Goal: Information Seeking & Learning: Compare options

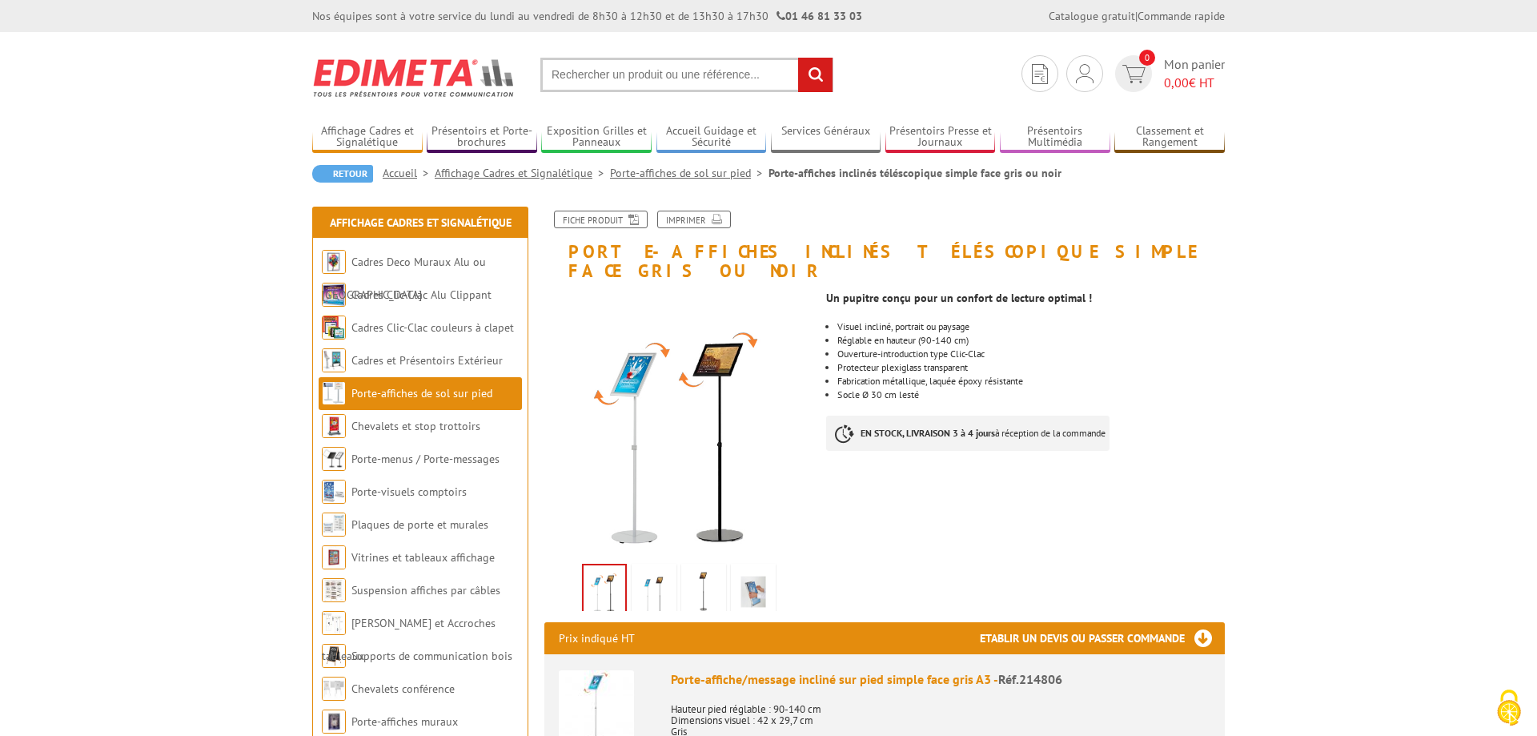
click at [660, 578] on img at bounding box center [654, 592] width 38 height 50
click at [602, 577] on img at bounding box center [604, 592] width 38 height 50
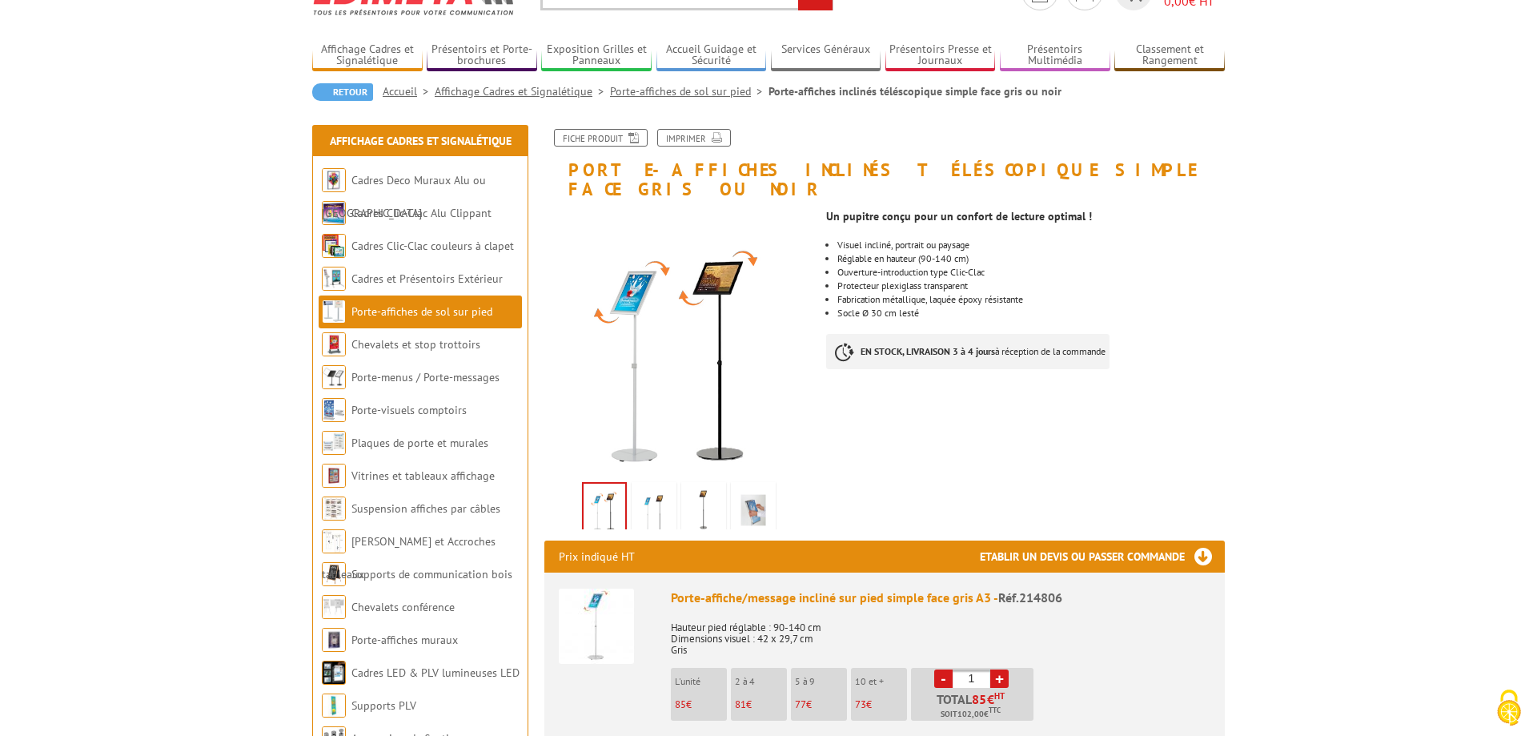
click at [751, 488] on img at bounding box center [753, 510] width 38 height 50
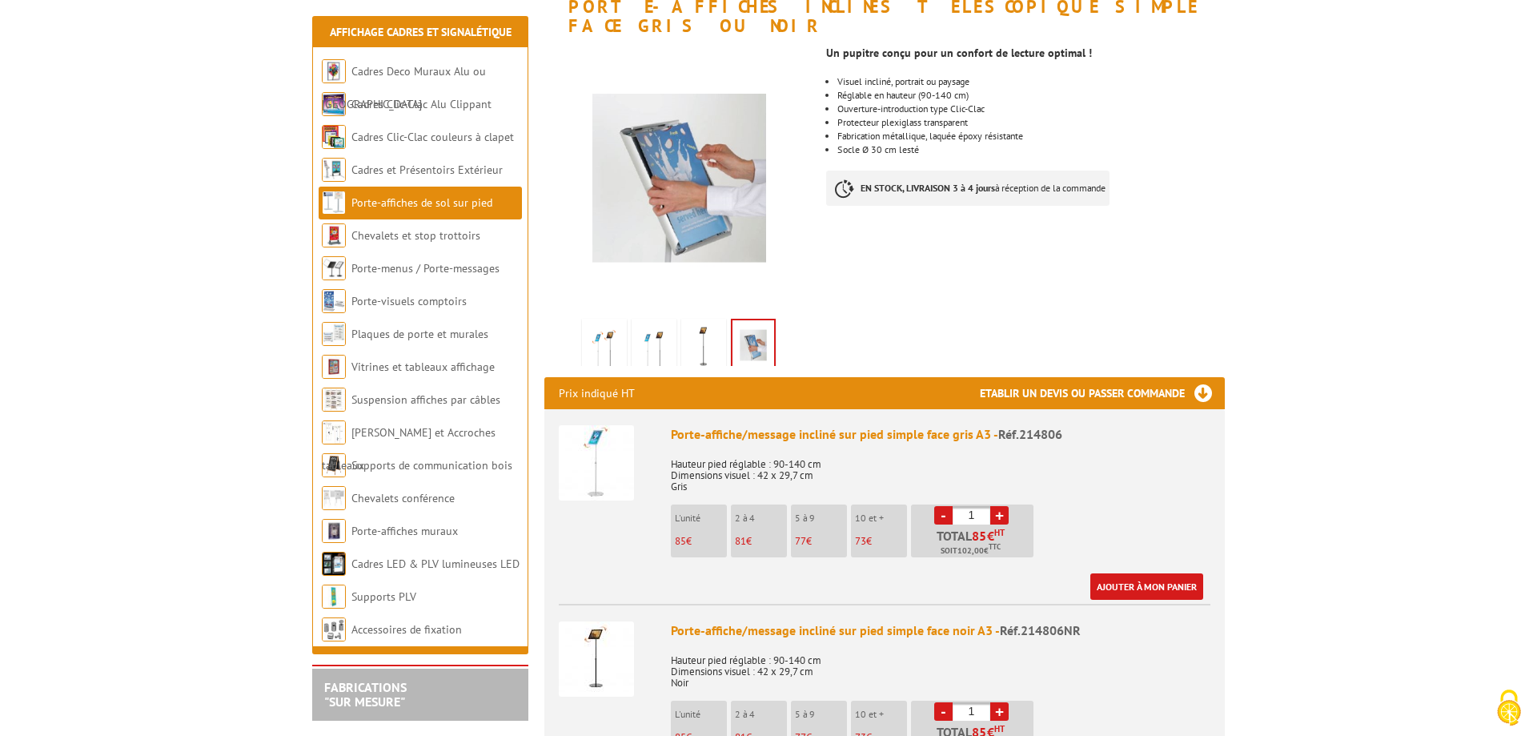
scroll to position [408, 0]
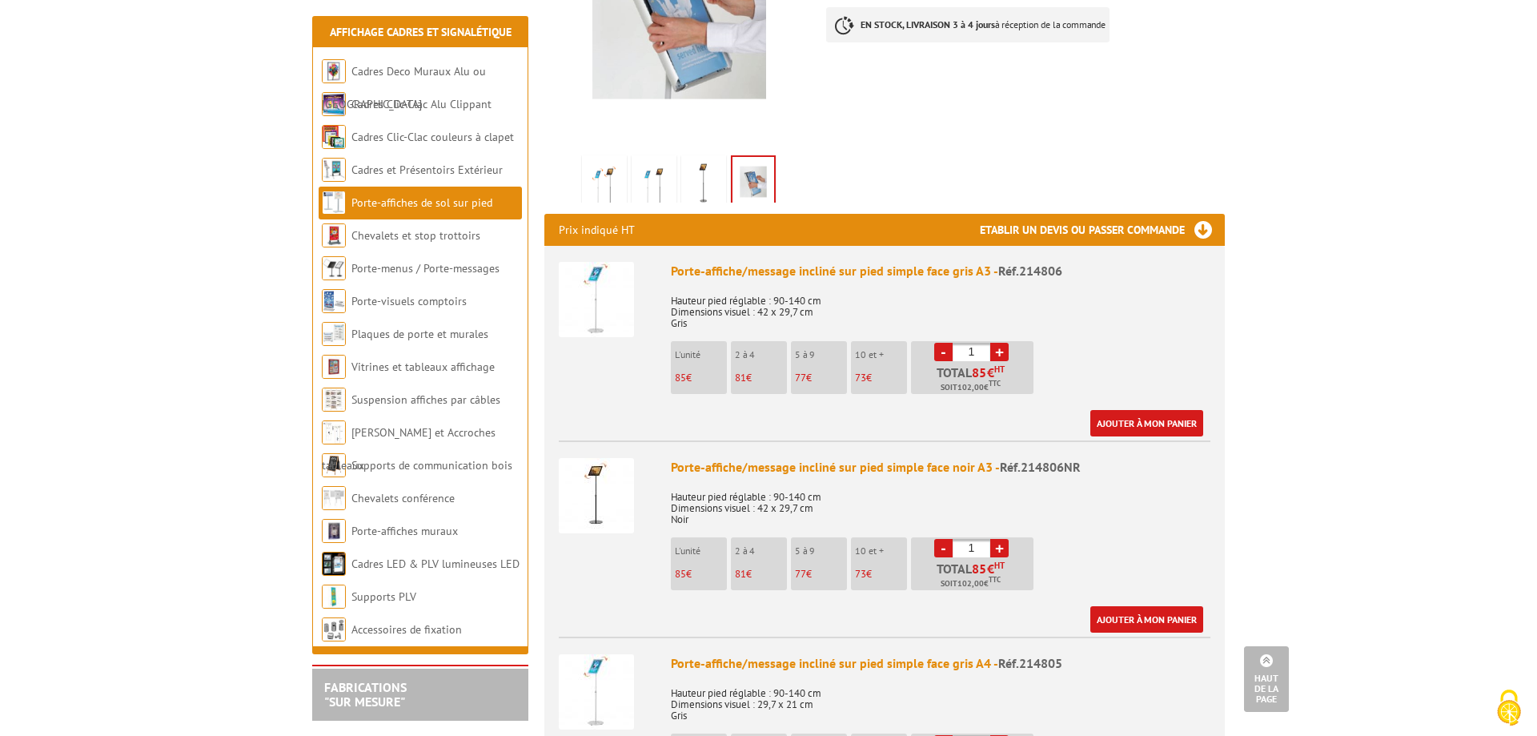
click at [616, 289] on img at bounding box center [596, 299] width 75 height 75
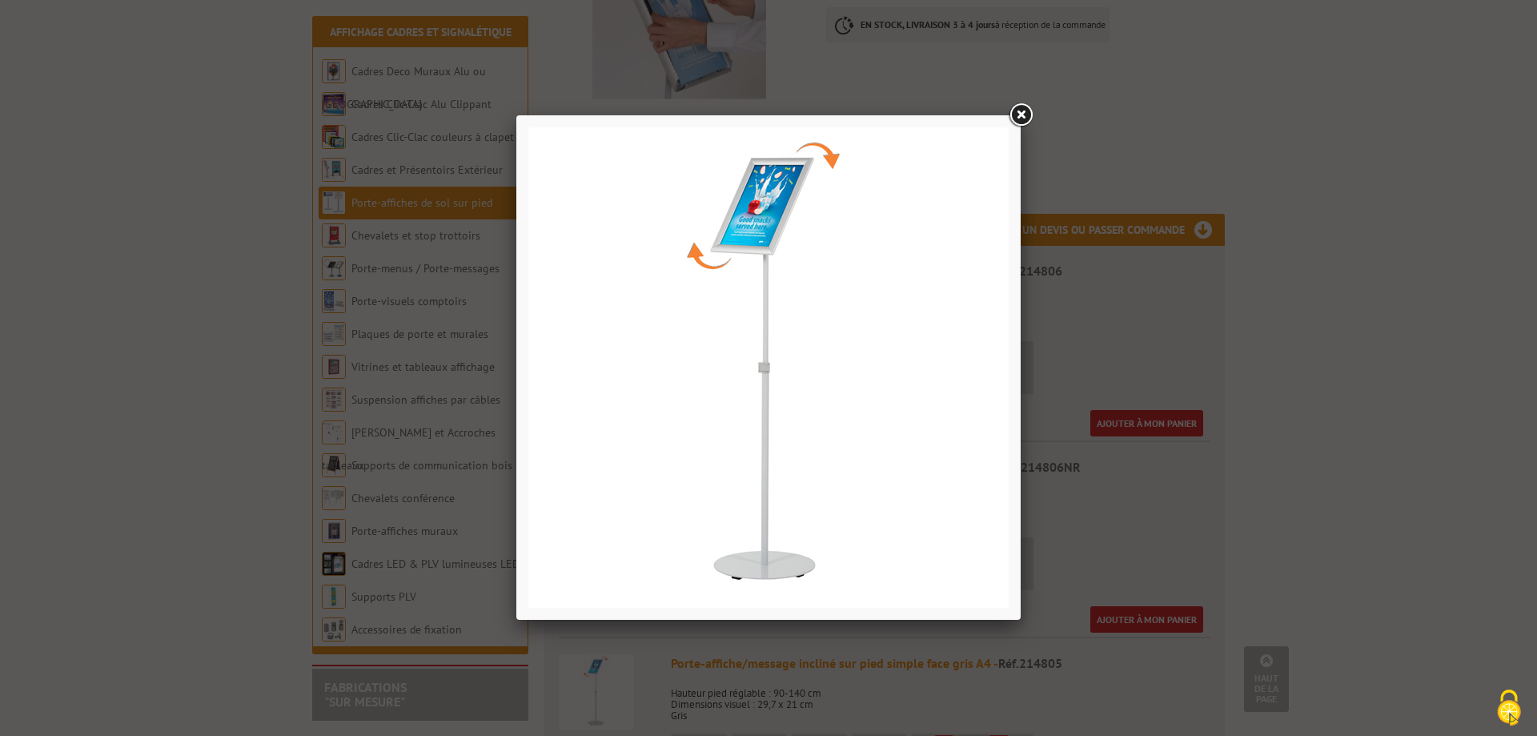
click at [1019, 112] on link at bounding box center [1020, 115] width 29 height 29
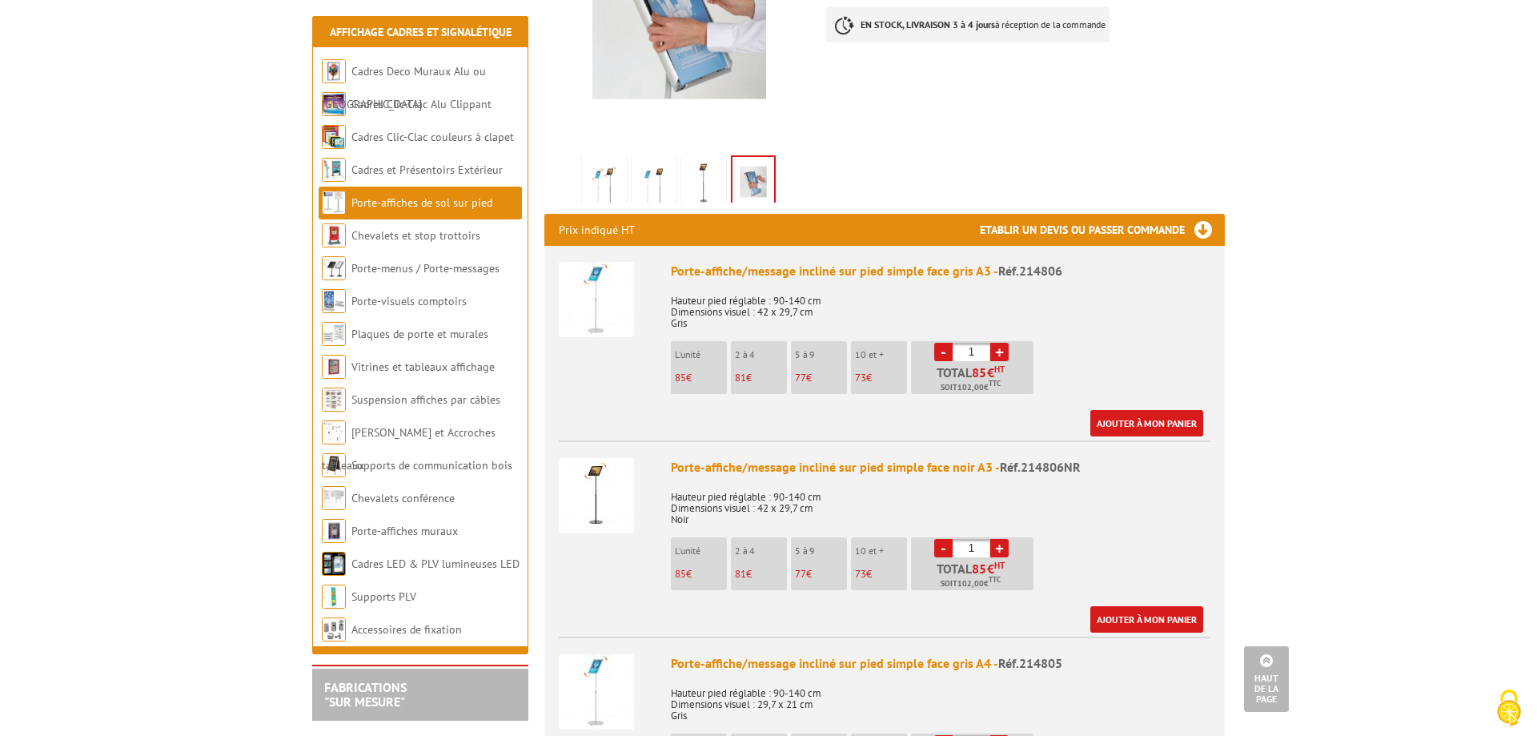
click at [599, 478] on img at bounding box center [596, 495] width 75 height 75
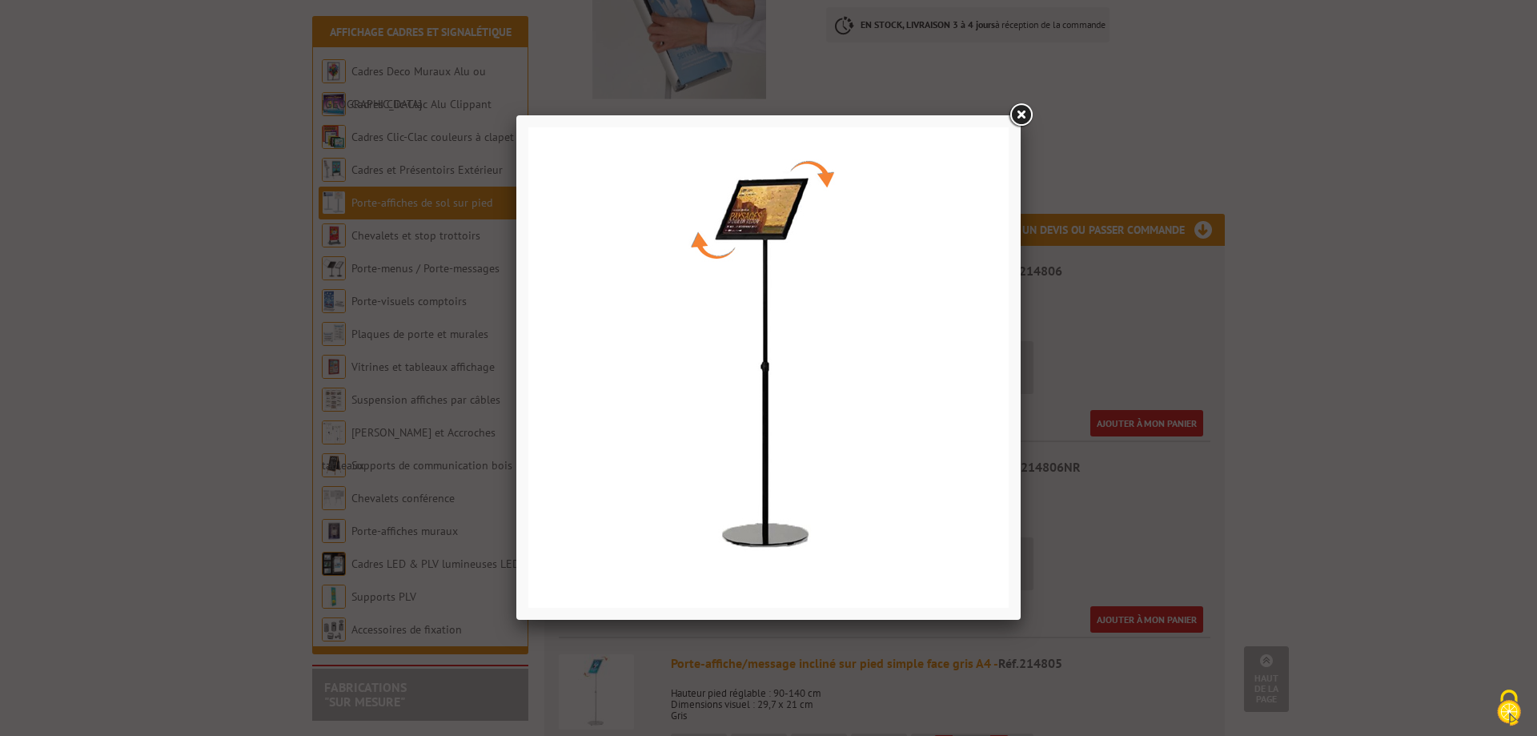
click at [1021, 114] on link at bounding box center [1020, 115] width 29 height 29
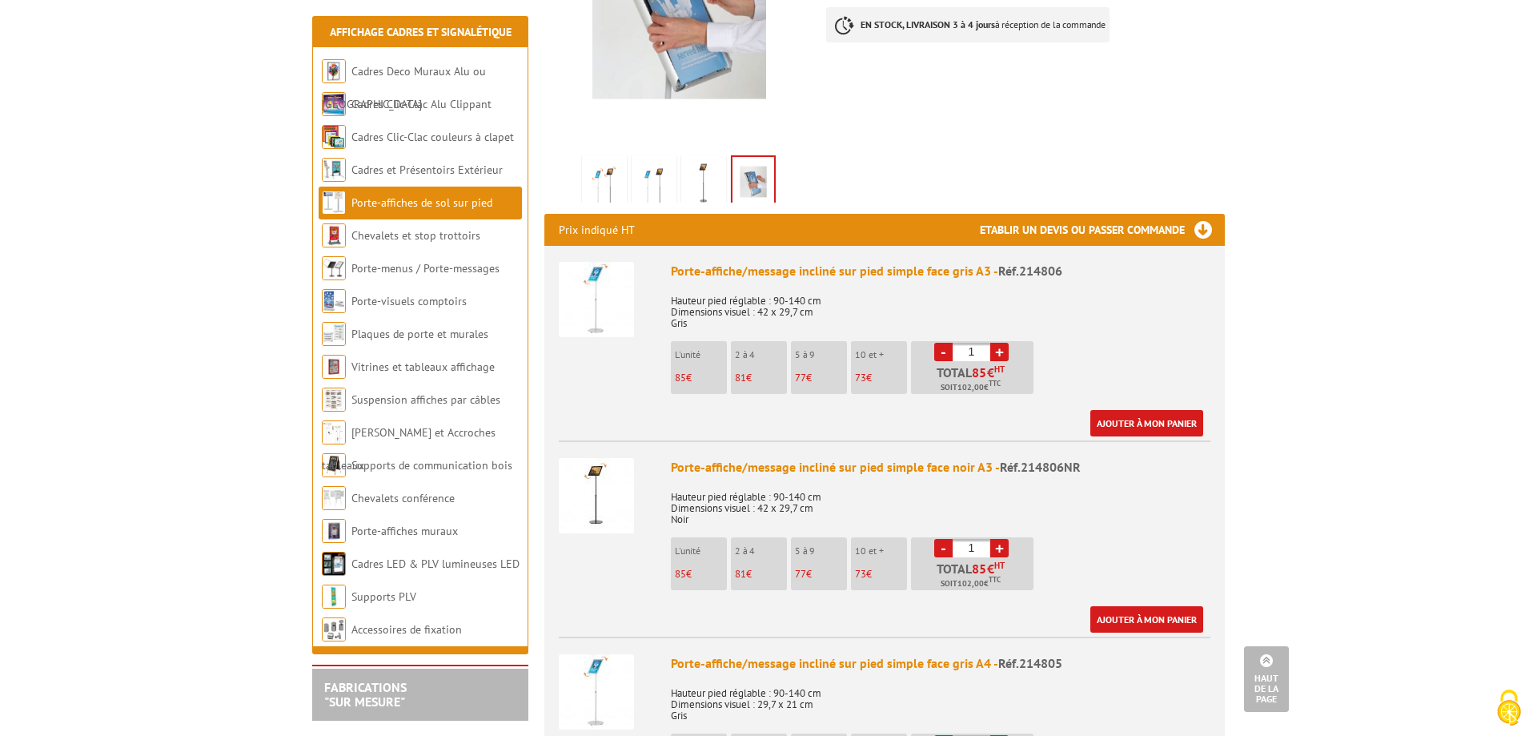
click at [614, 288] on img at bounding box center [596, 299] width 75 height 75
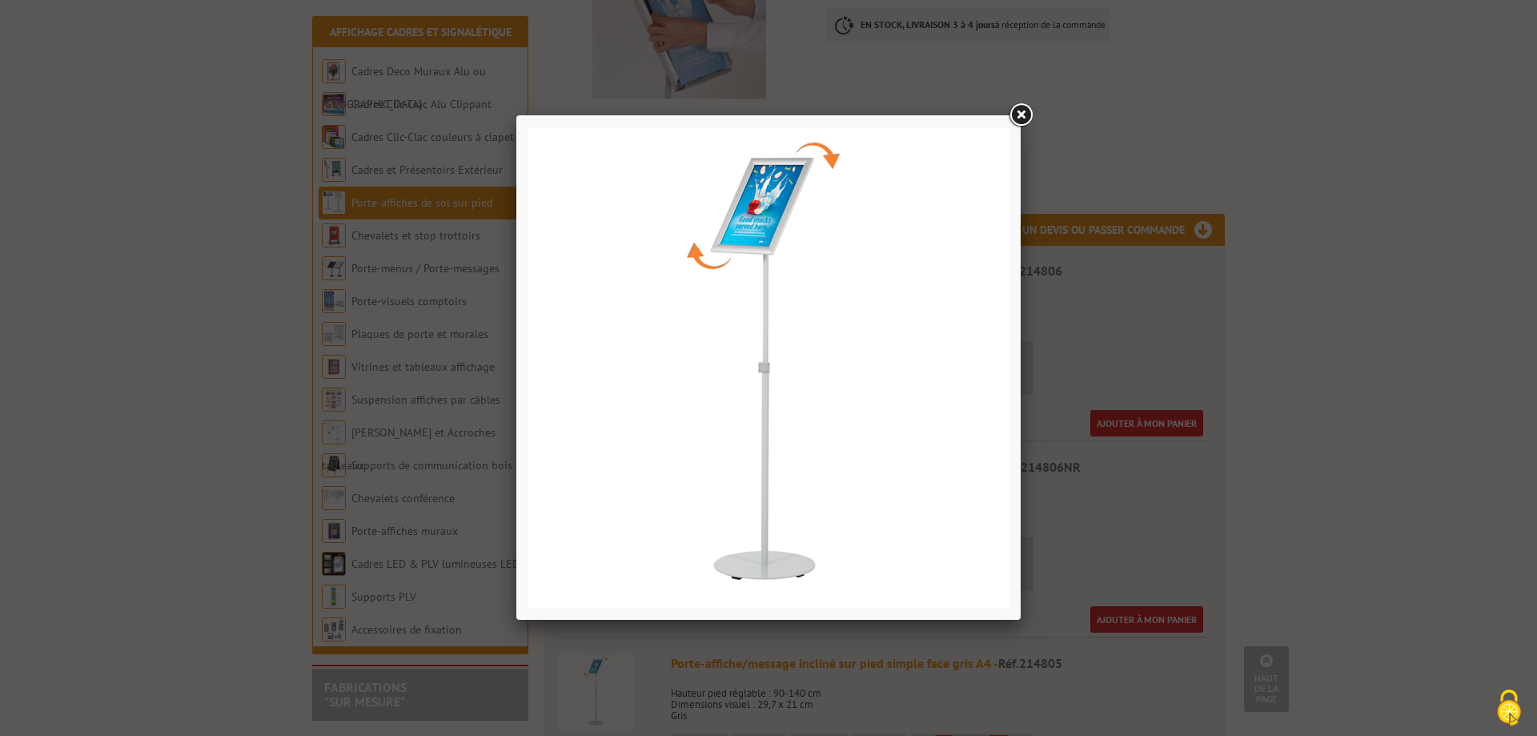
click at [1021, 119] on link at bounding box center [1020, 115] width 29 height 29
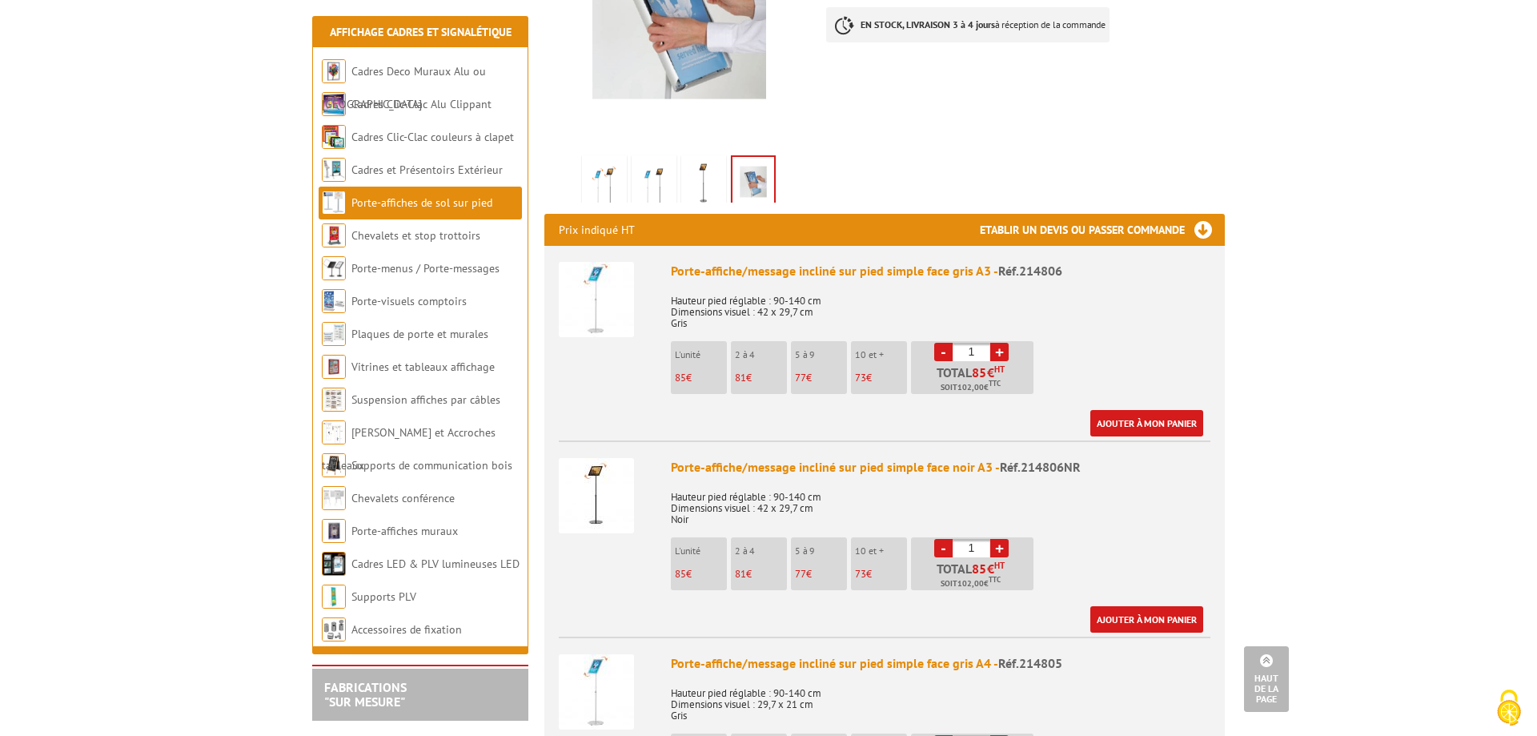
click at [1111, 312] on div "Porte-affiche/message incliné sur pied simple face gris A3 - Réf.214806 Hauteur…" at bounding box center [941, 349] width 540 height 175
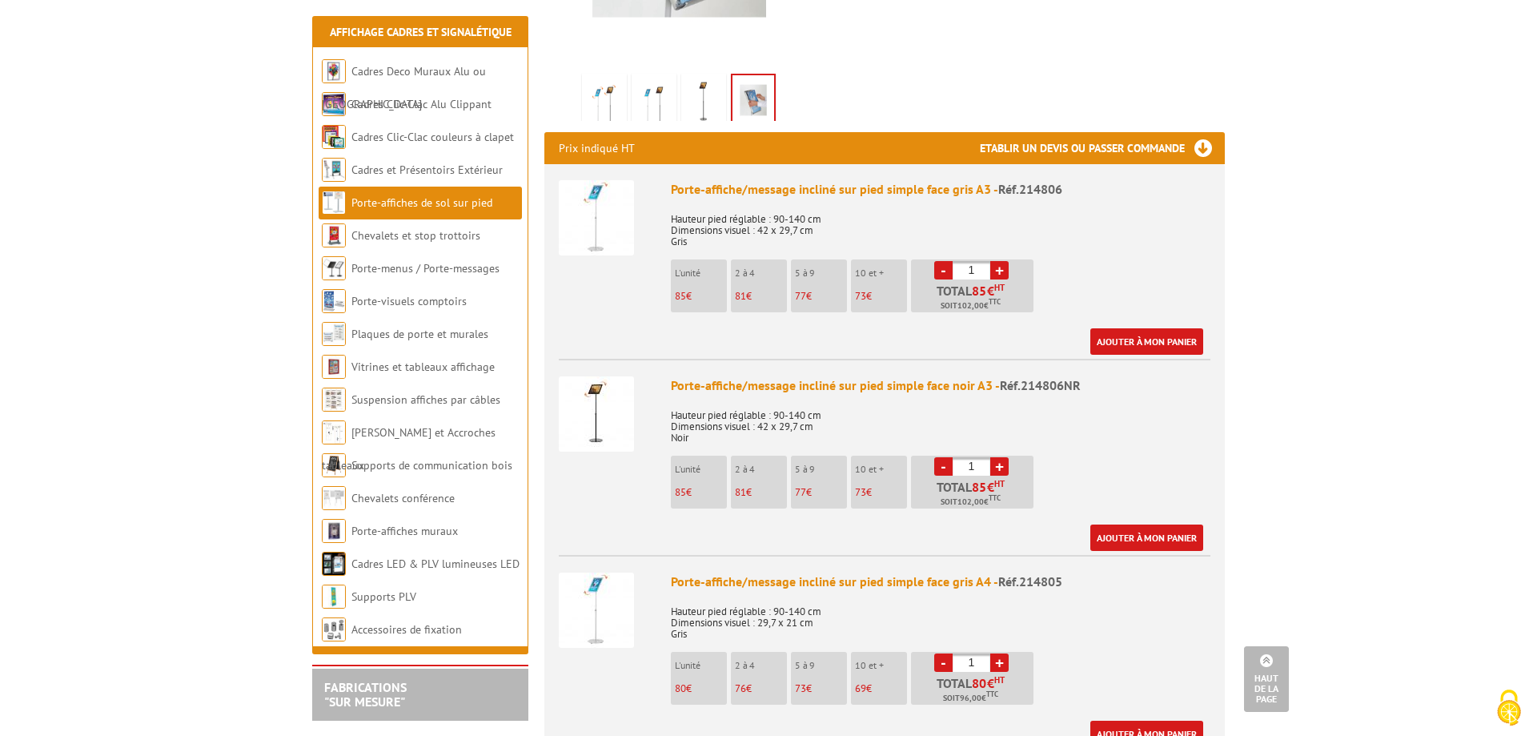
click at [612, 219] on img at bounding box center [596, 217] width 75 height 75
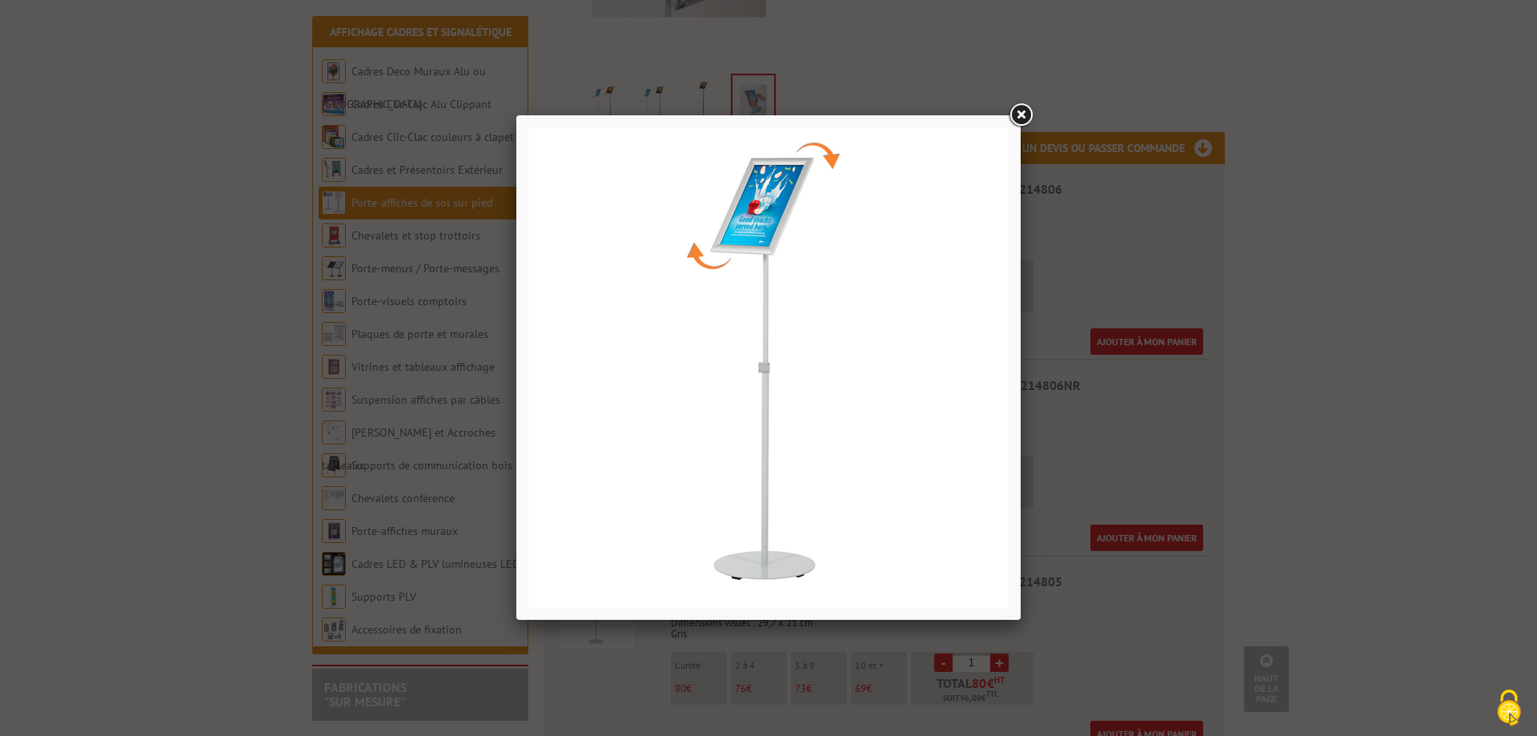
click at [1021, 118] on link at bounding box center [1020, 115] width 29 height 29
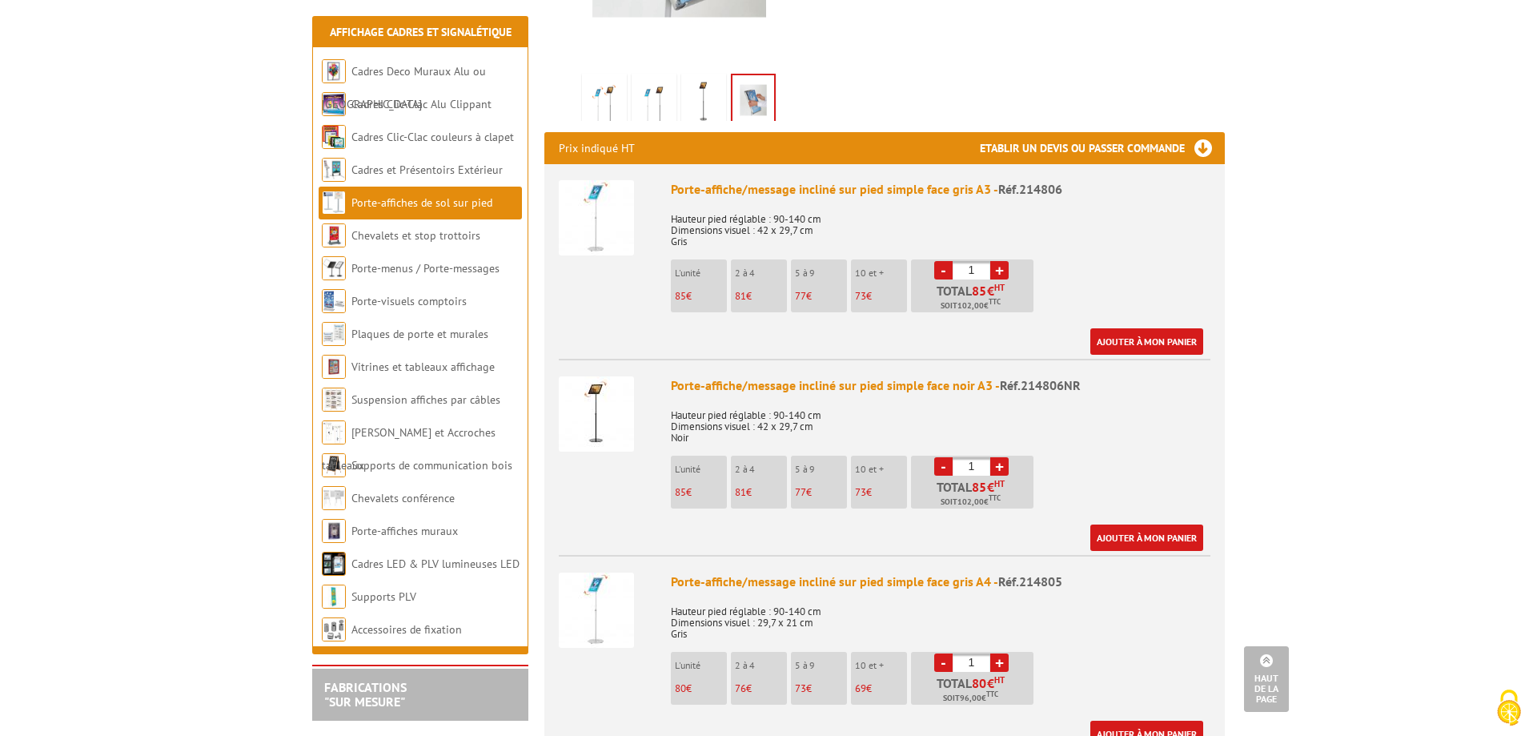
click at [612, 215] on img at bounding box center [596, 217] width 75 height 75
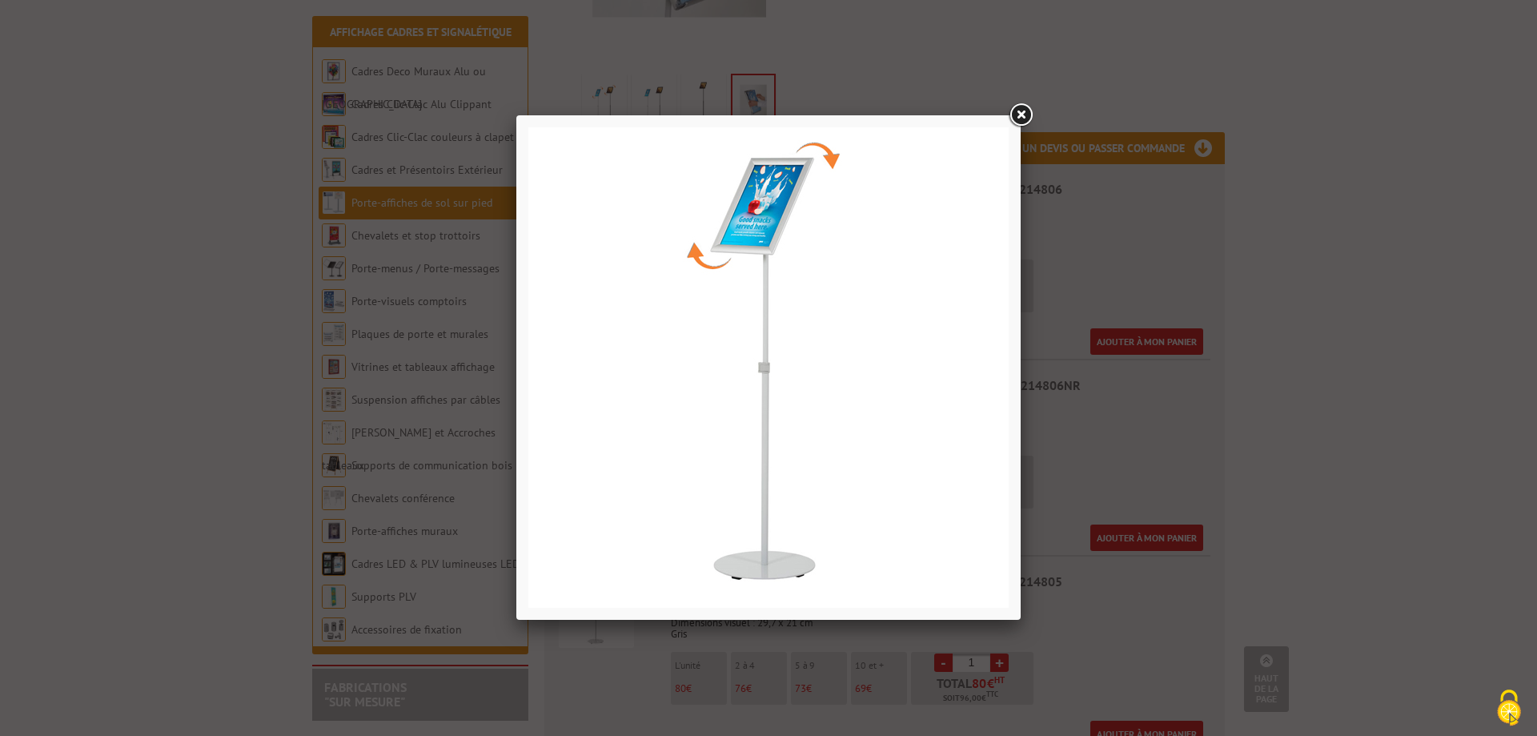
click at [1016, 117] on link at bounding box center [1020, 115] width 29 height 29
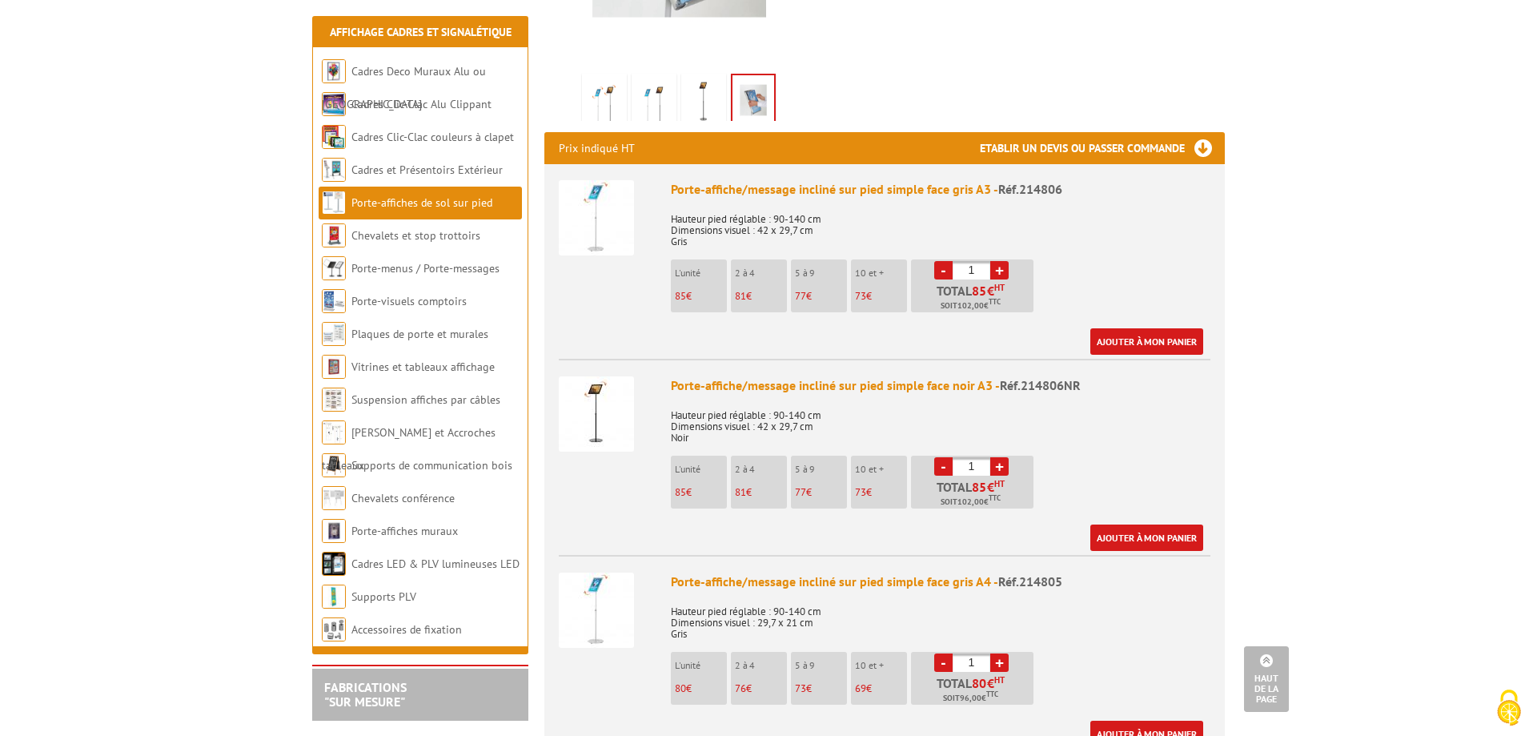
click at [608, 210] on img at bounding box center [596, 217] width 75 height 75
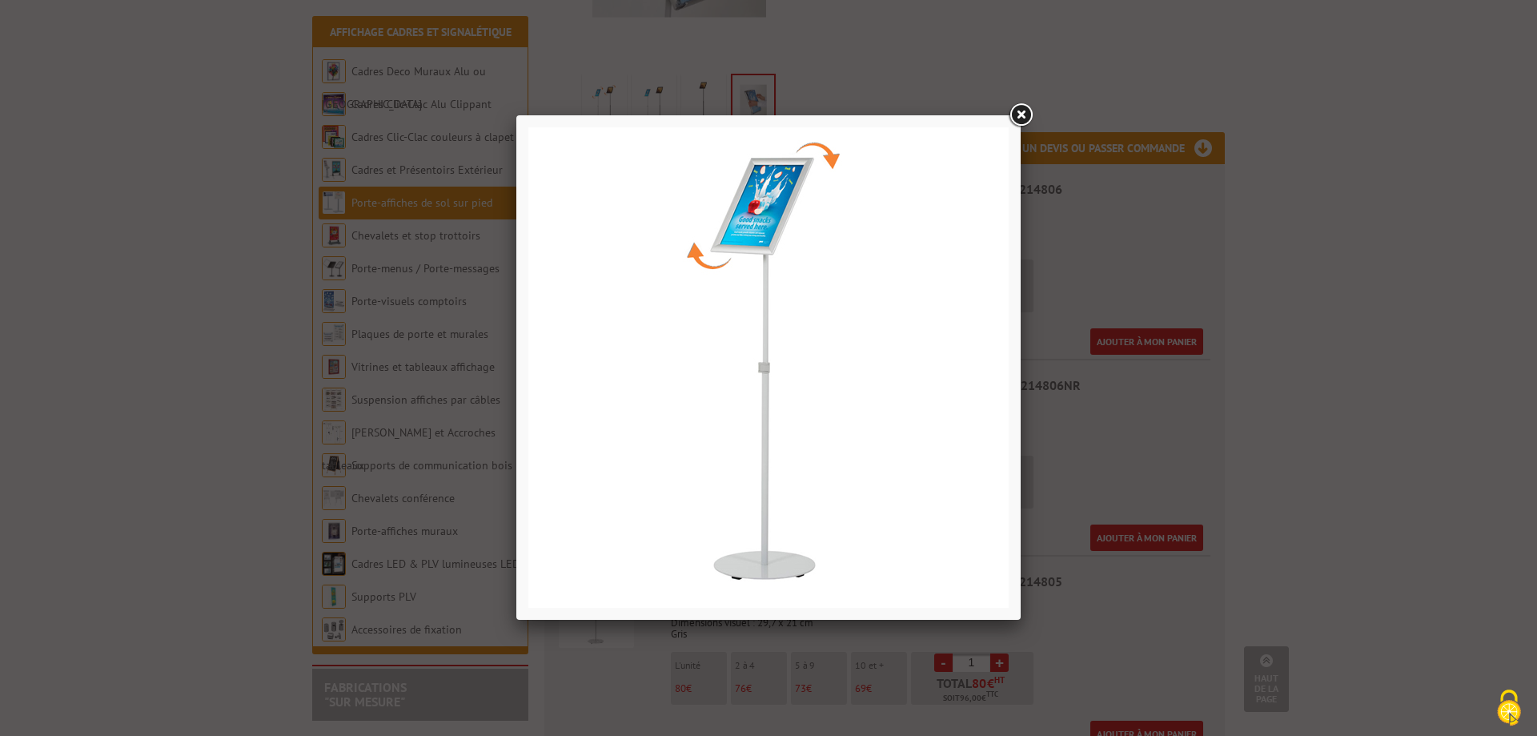
click at [1017, 118] on link at bounding box center [1020, 115] width 29 height 29
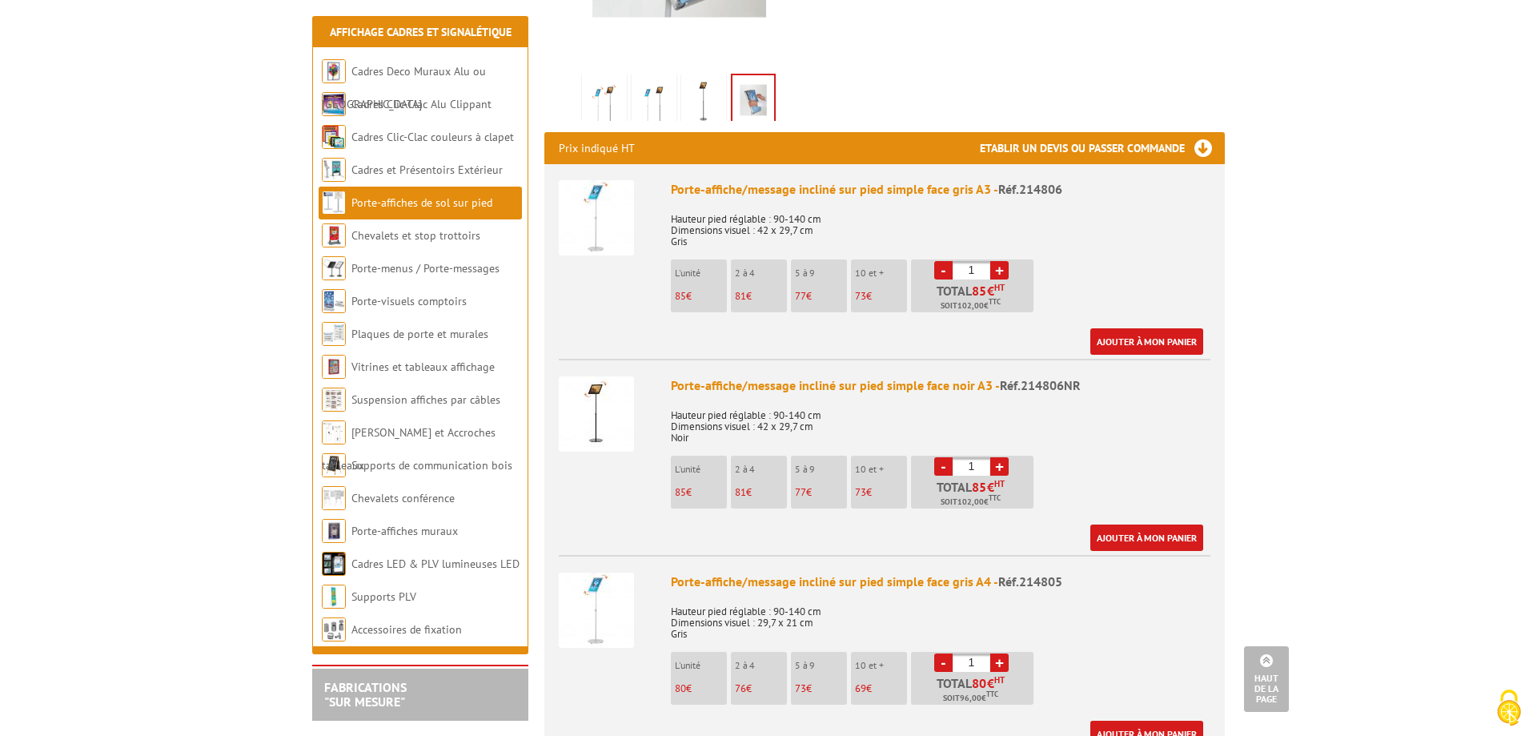
drag, startPoint x: 1075, startPoint y: 171, endPoint x: 669, endPoint y: 174, distance: 405.9
click at [671, 180] on div "Porte-affiche/message incliné sur pied simple face gris A3 - Réf.214806 Hauteur…" at bounding box center [941, 267] width 540 height 175
copy div "Porte-affiche/message incliné sur pied simple face gris A3 - Réf.214806"
click at [619, 196] on img at bounding box center [596, 217] width 75 height 75
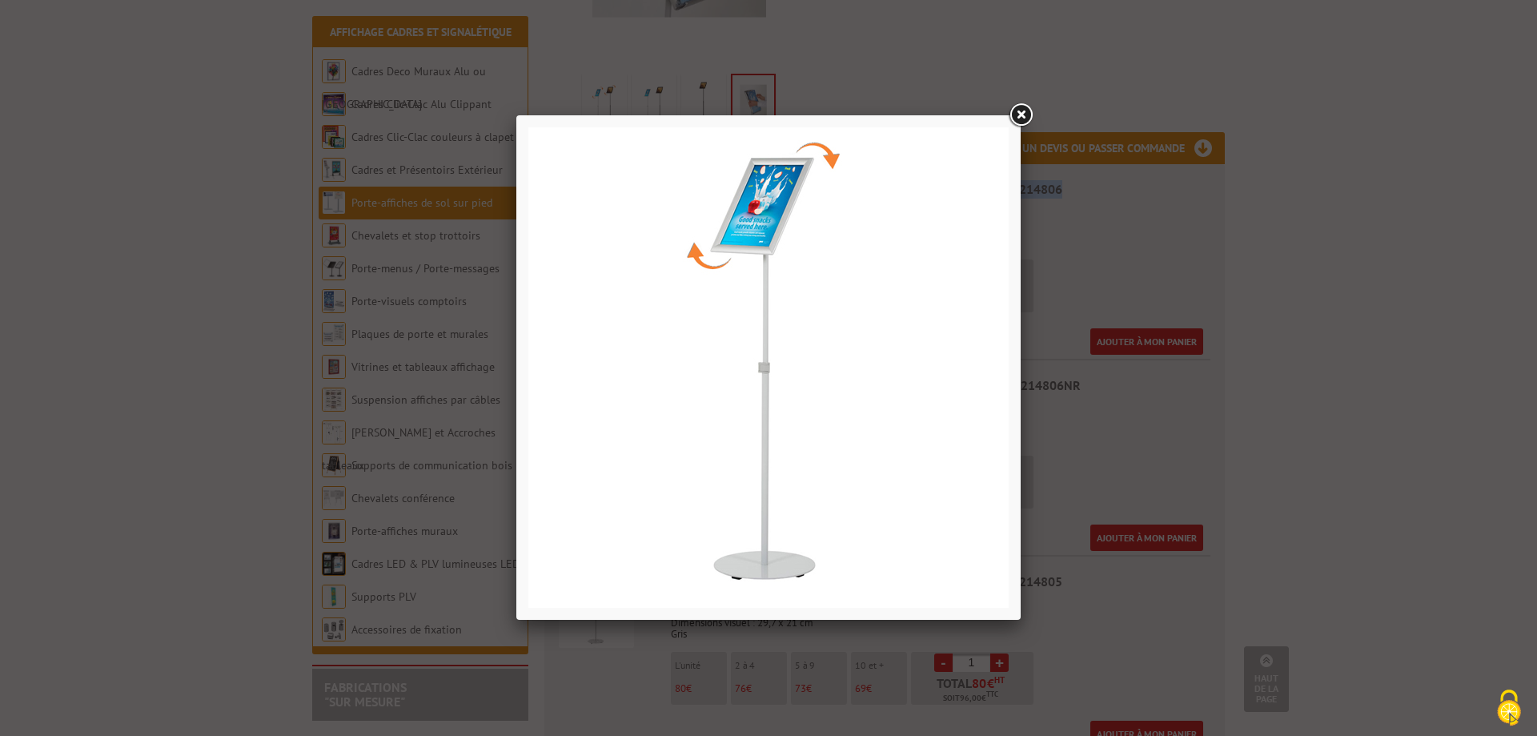
click at [1017, 114] on link at bounding box center [1020, 115] width 29 height 29
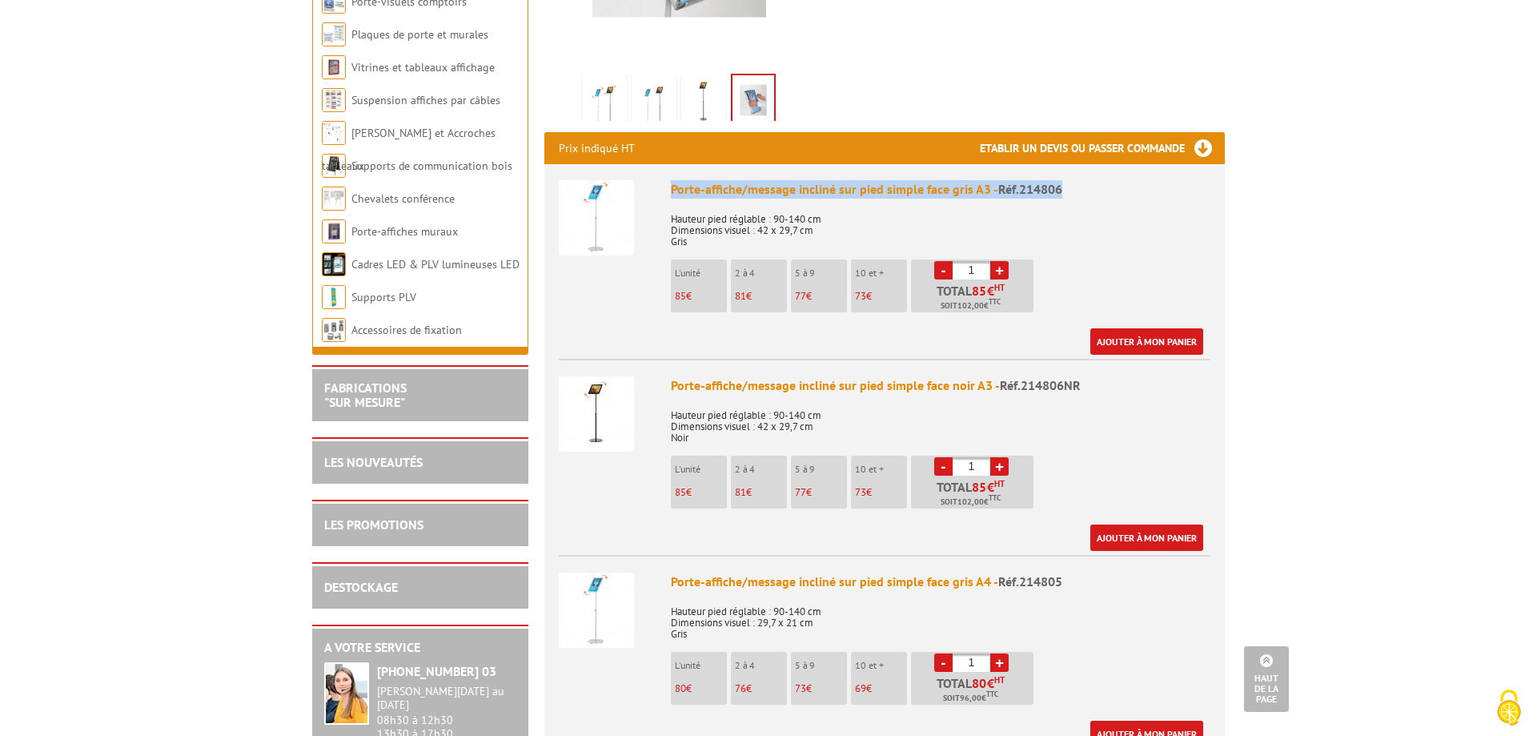
scroll to position [163, 0]
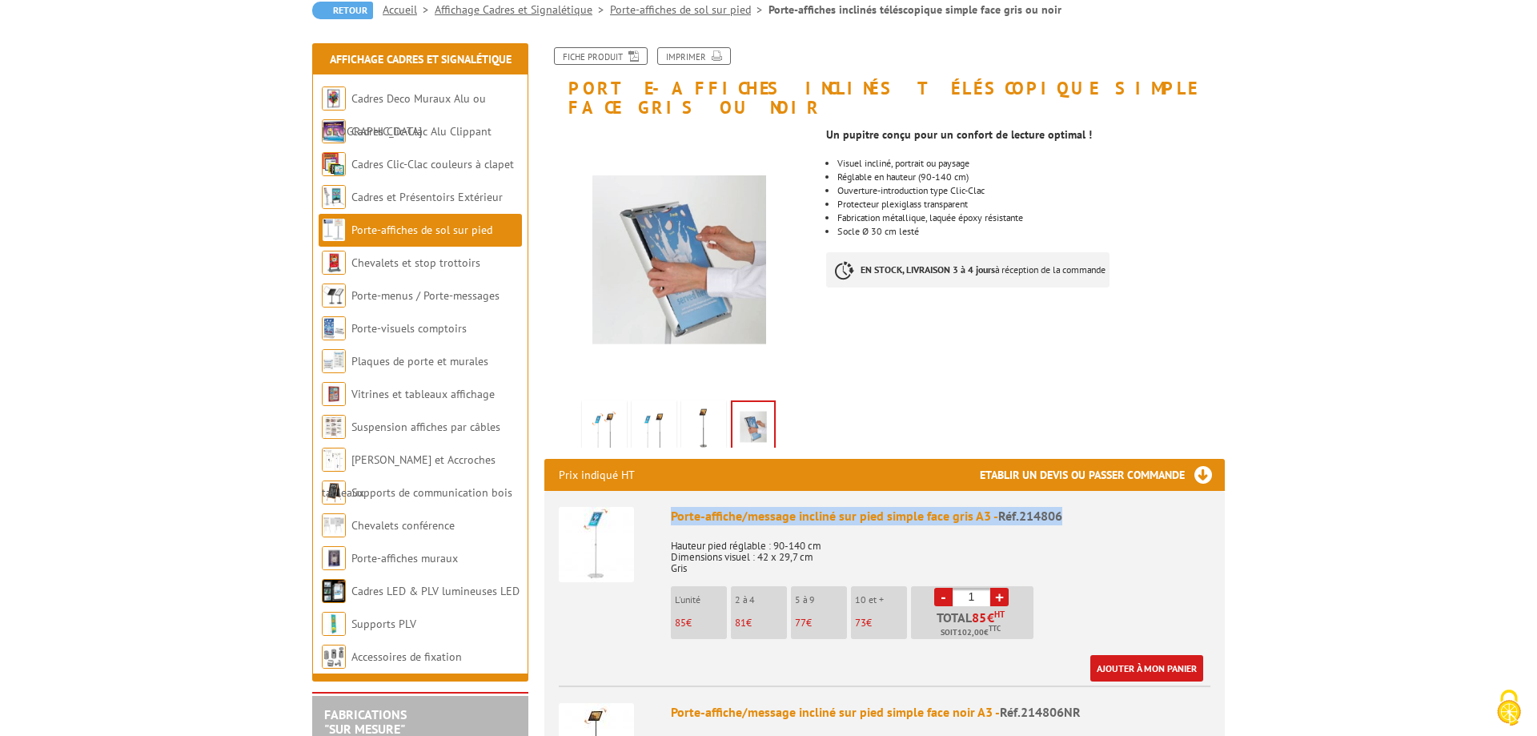
click at [706, 408] on img at bounding box center [703, 428] width 38 height 50
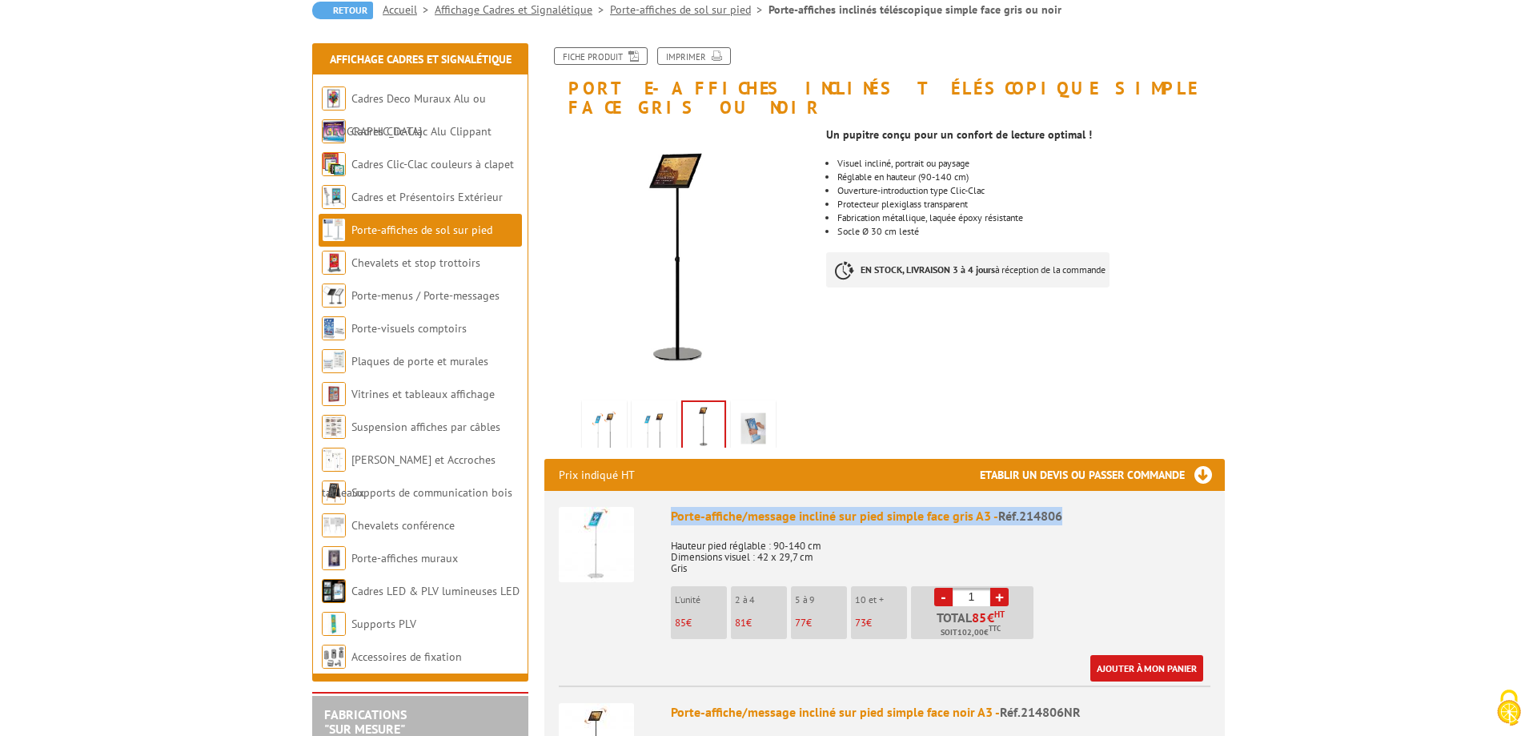
click at [657, 413] on img at bounding box center [654, 428] width 38 height 50
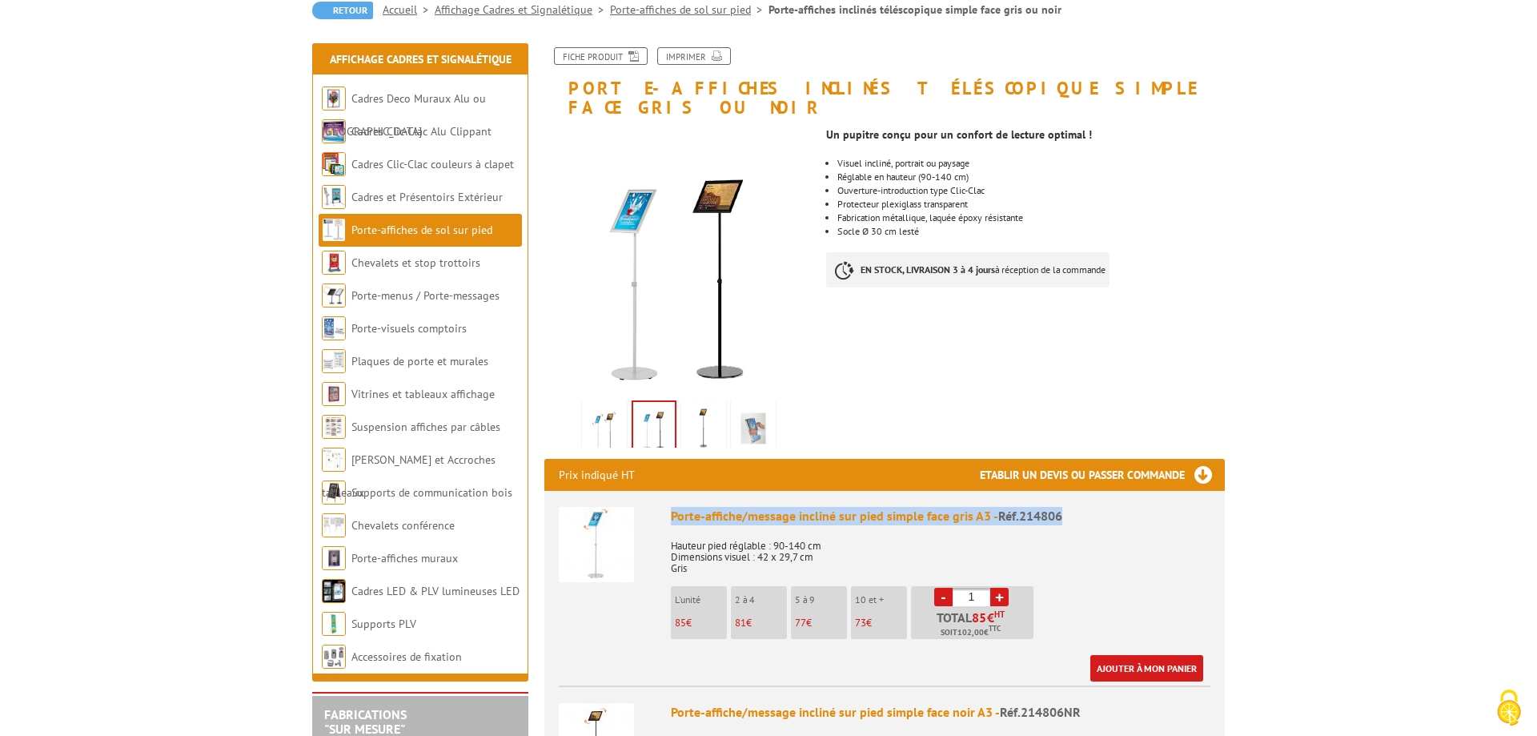
click at [608, 408] on img at bounding box center [604, 428] width 38 height 50
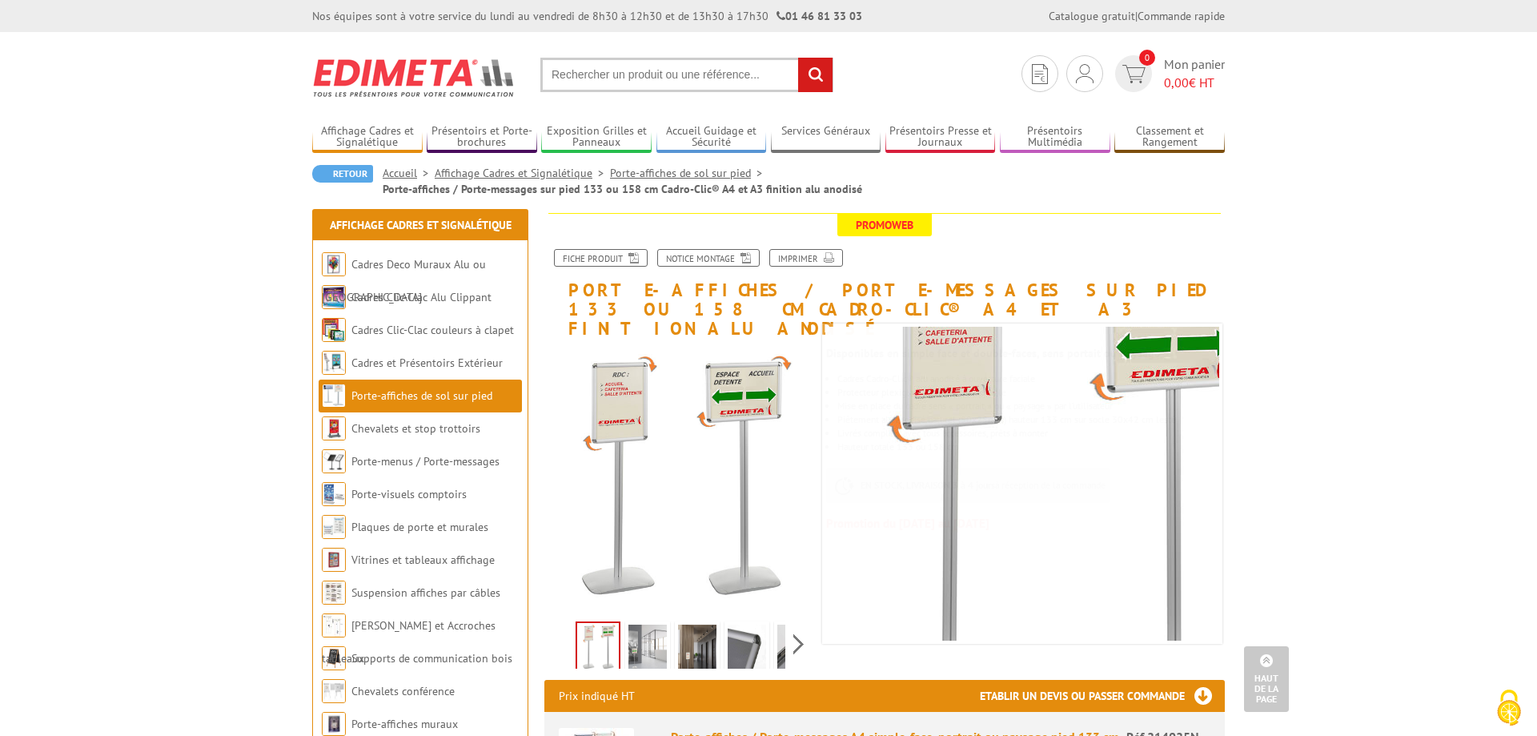
scroll to position [82, 0]
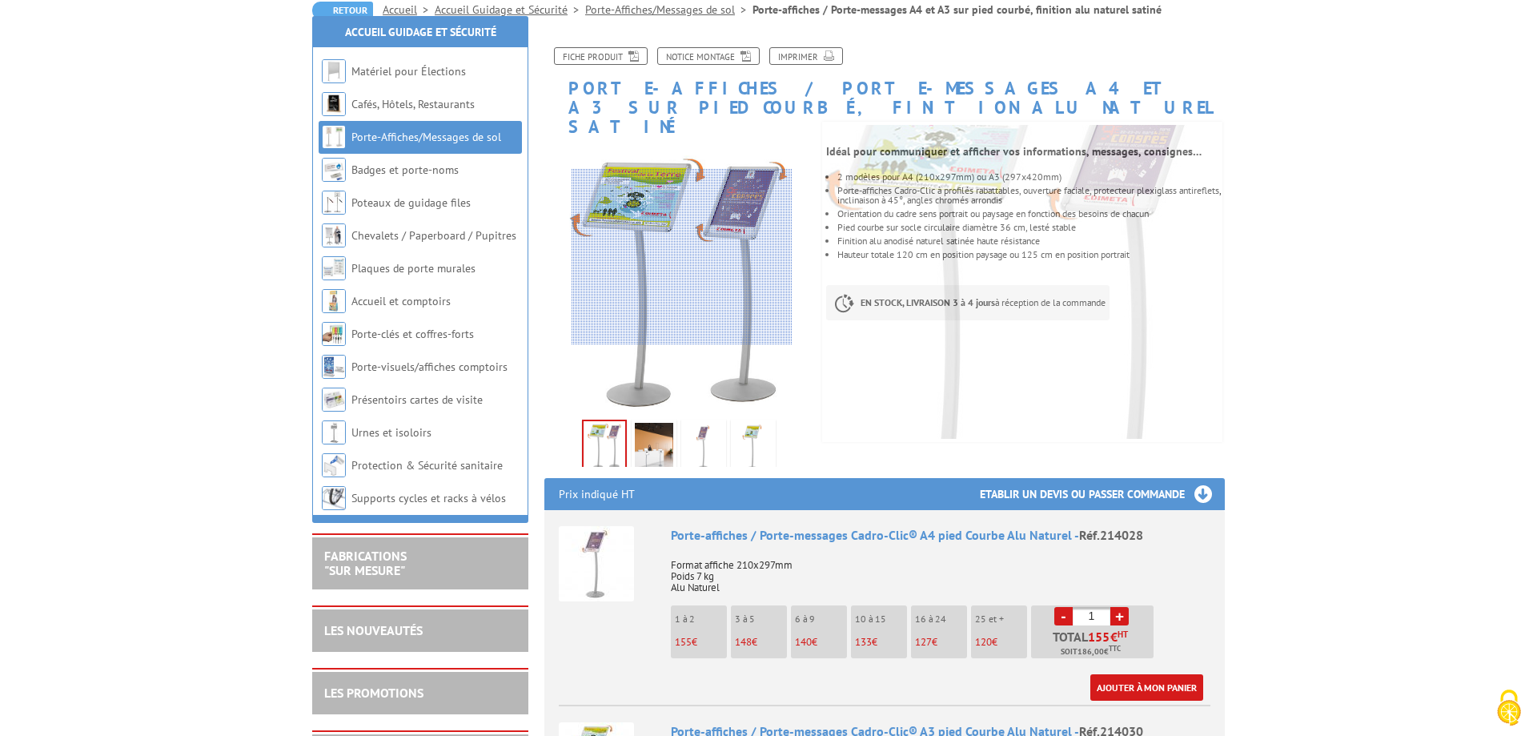
scroll to position [245, 0]
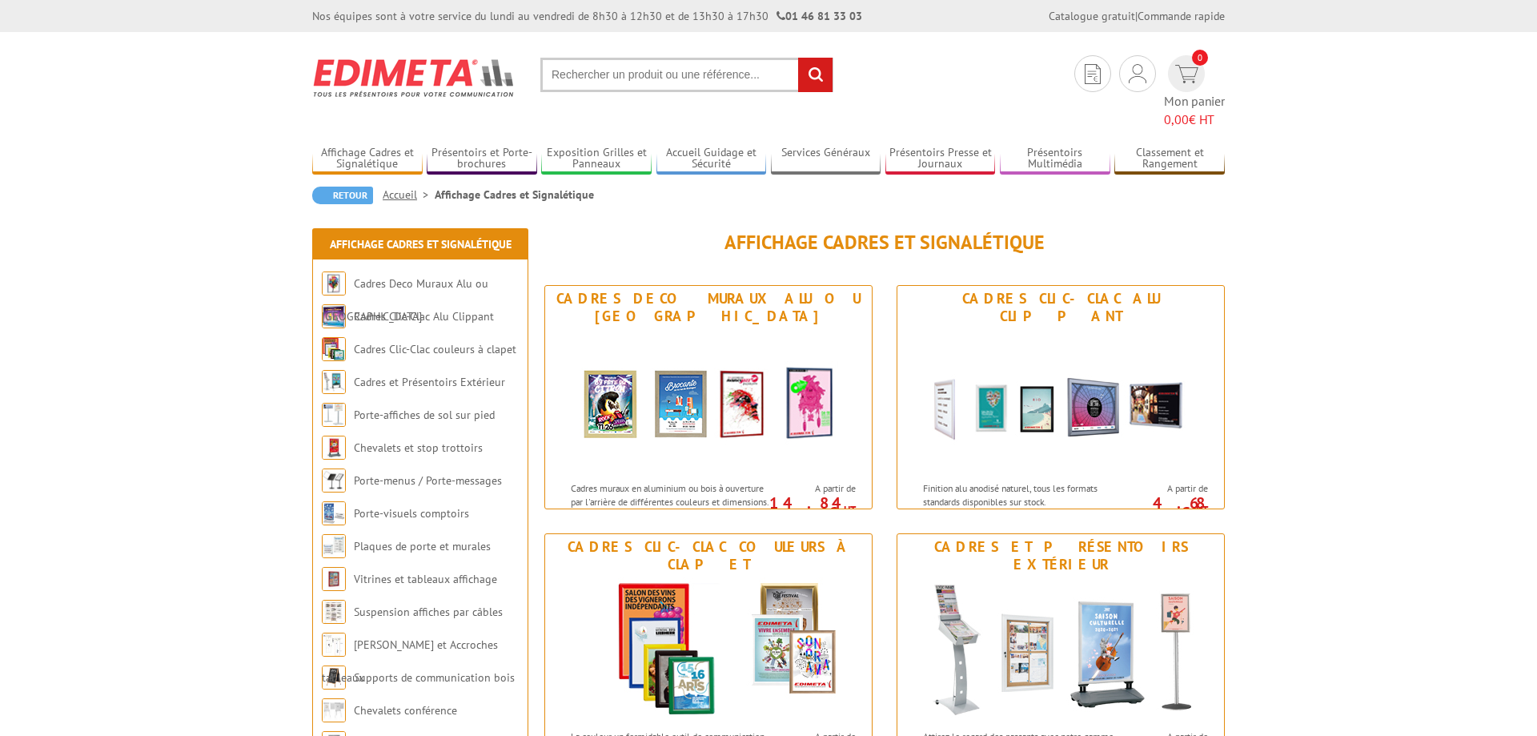
click at [656, 72] on input "text" at bounding box center [686, 75] width 293 height 34
click at [613, 74] on input "porte affiche télescopiques" at bounding box center [686, 75] width 293 height 34
type input "porte affiches télescopiques"
click at [817, 78] on input "rechercher" at bounding box center [815, 75] width 34 height 34
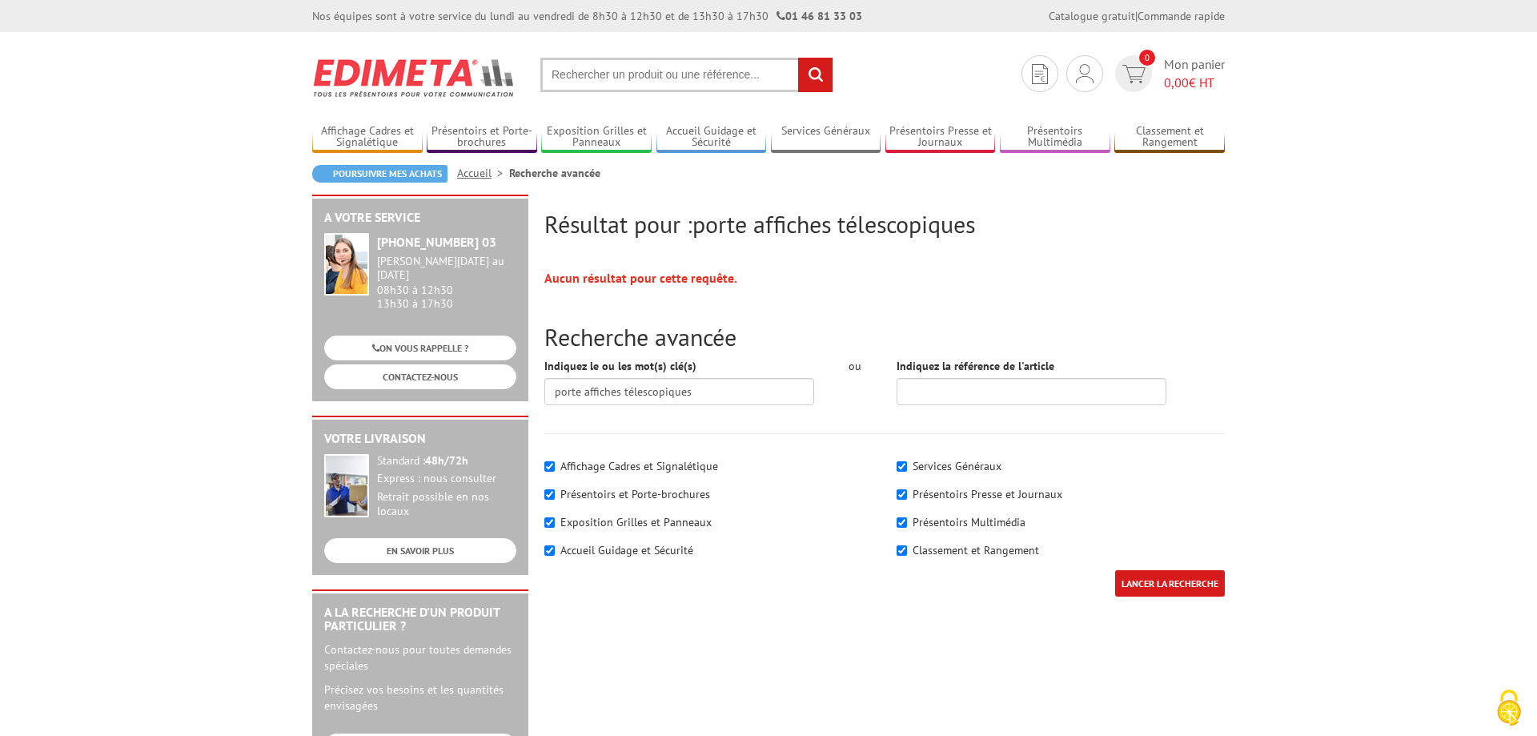
click at [640, 76] on input "text" at bounding box center [686, 75] width 293 height 34
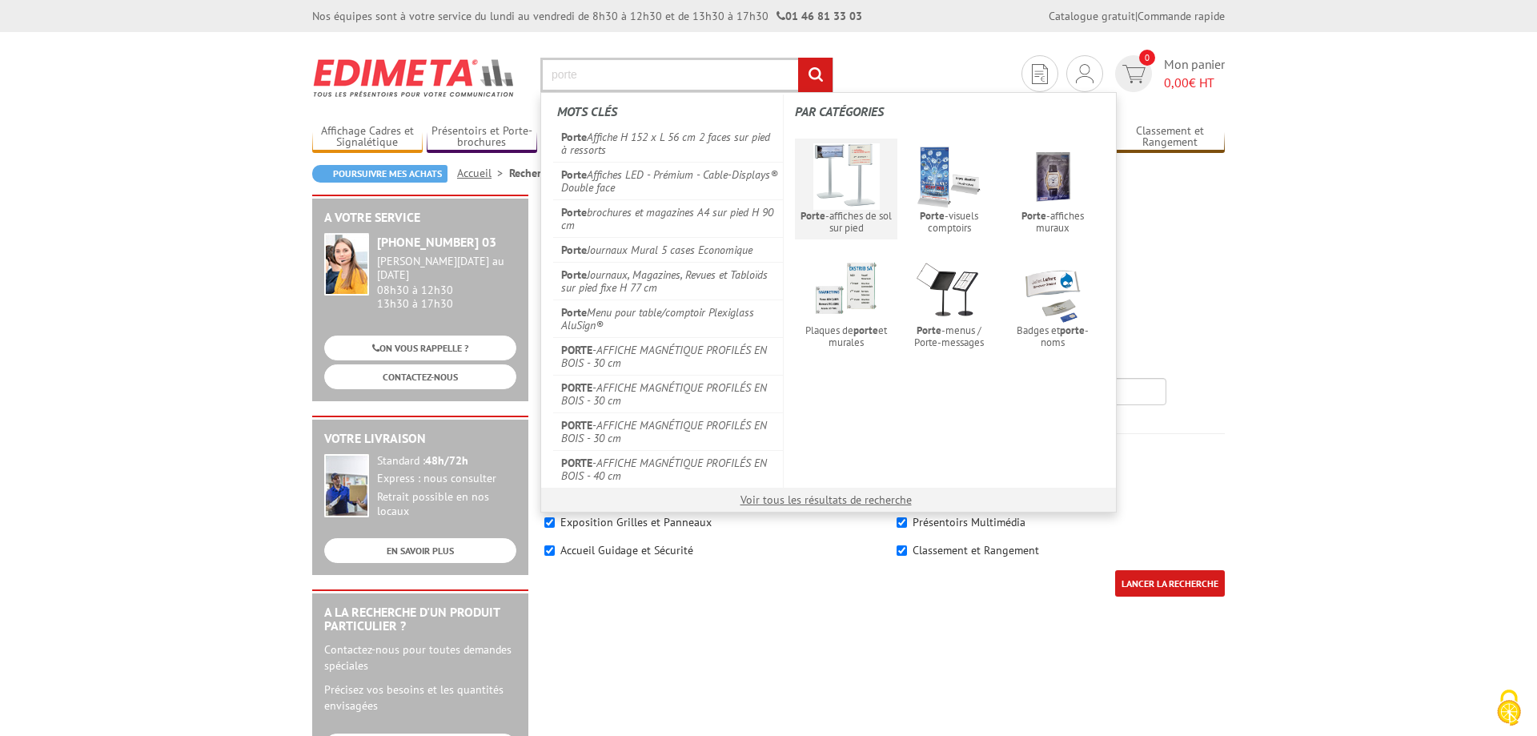
type input "porte"
click at [837, 219] on span "Porte -affiches de sol sur pied" at bounding box center [847, 222] width 94 height 24
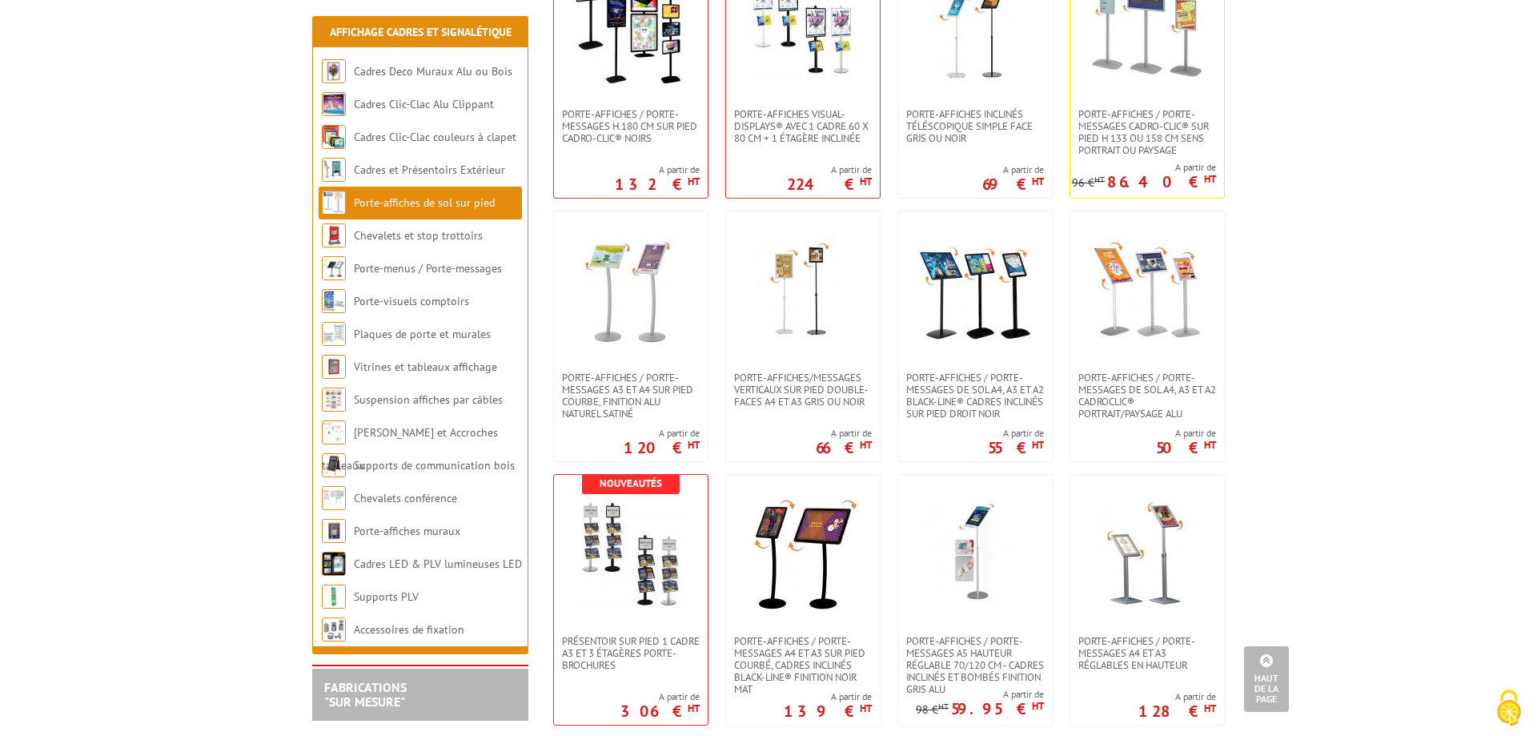
scroll to position [1633, 0]
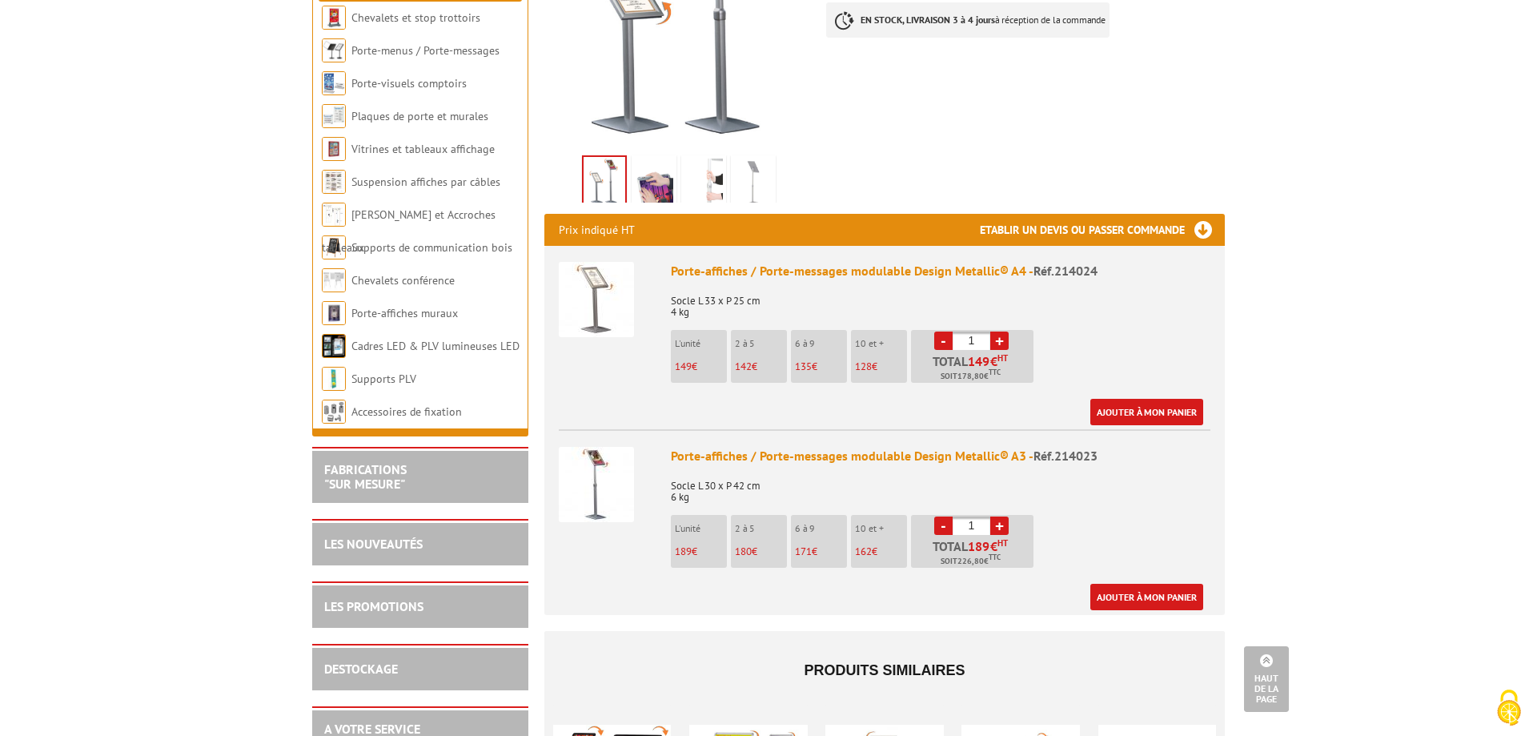
scroll to position [572, 0]
